Goal: Find specific page/section: Find specific page/section

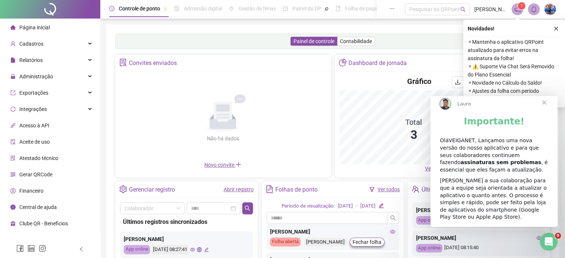
click at [542, 106] on span "Fechar" at bounding box center [544, 102] width 27 height 27
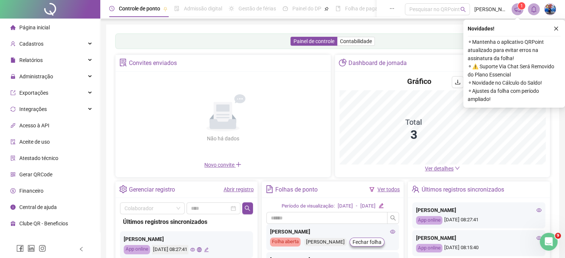
click at [447, 172] on span "Ver detalhes" at bounding box center [442, 168] width 35 height 8
click at [448, 169] on span "Ver detalhes" at bounding box center [439, 169] width 29 height 6
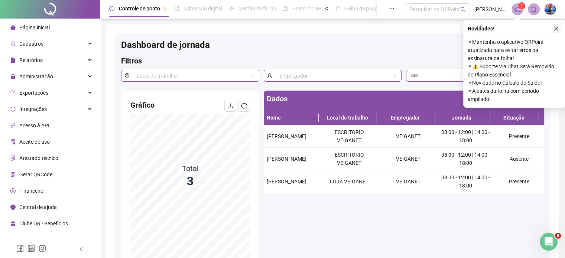
click at [555, 27] on icon "close" at bounding box center [555, 28] width 5 height 5
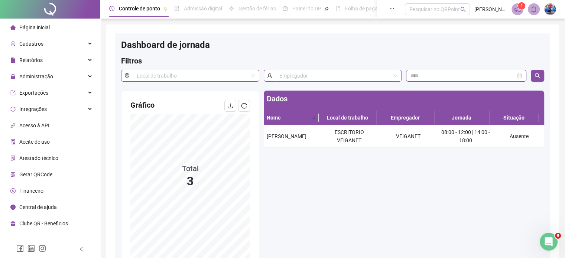
click at [50, 29] on li "Página inicial" at bounding box center [49, 27] width 97 height 15
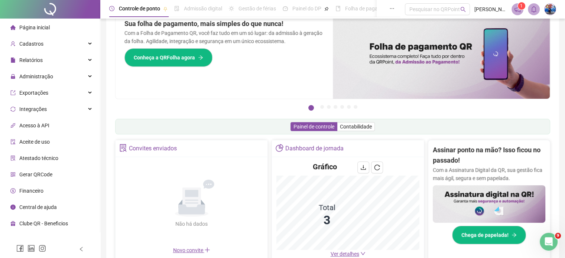
scroll to position [37, 0]
